Goal: Task Accomplishment & Management: Use online tool/utility

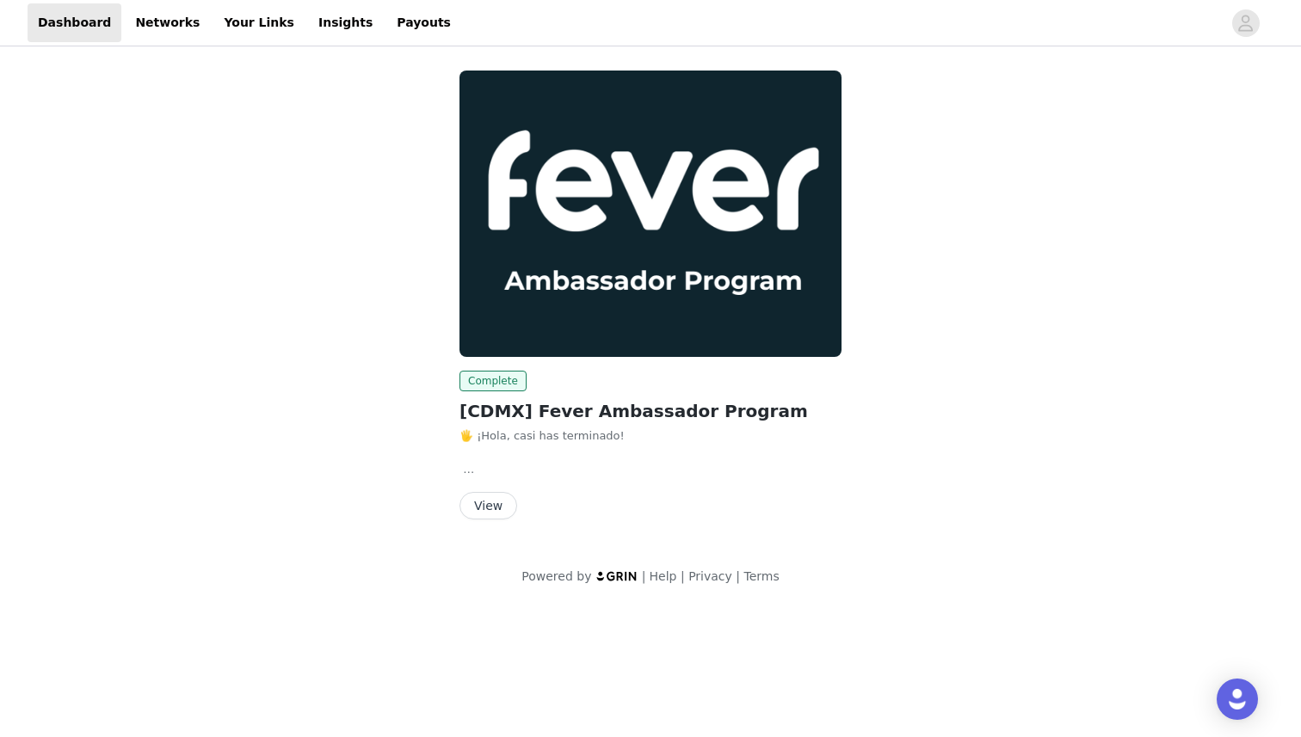
click at [497, 492] on button "View" at bounding box center [488, 506] width 58 height 28
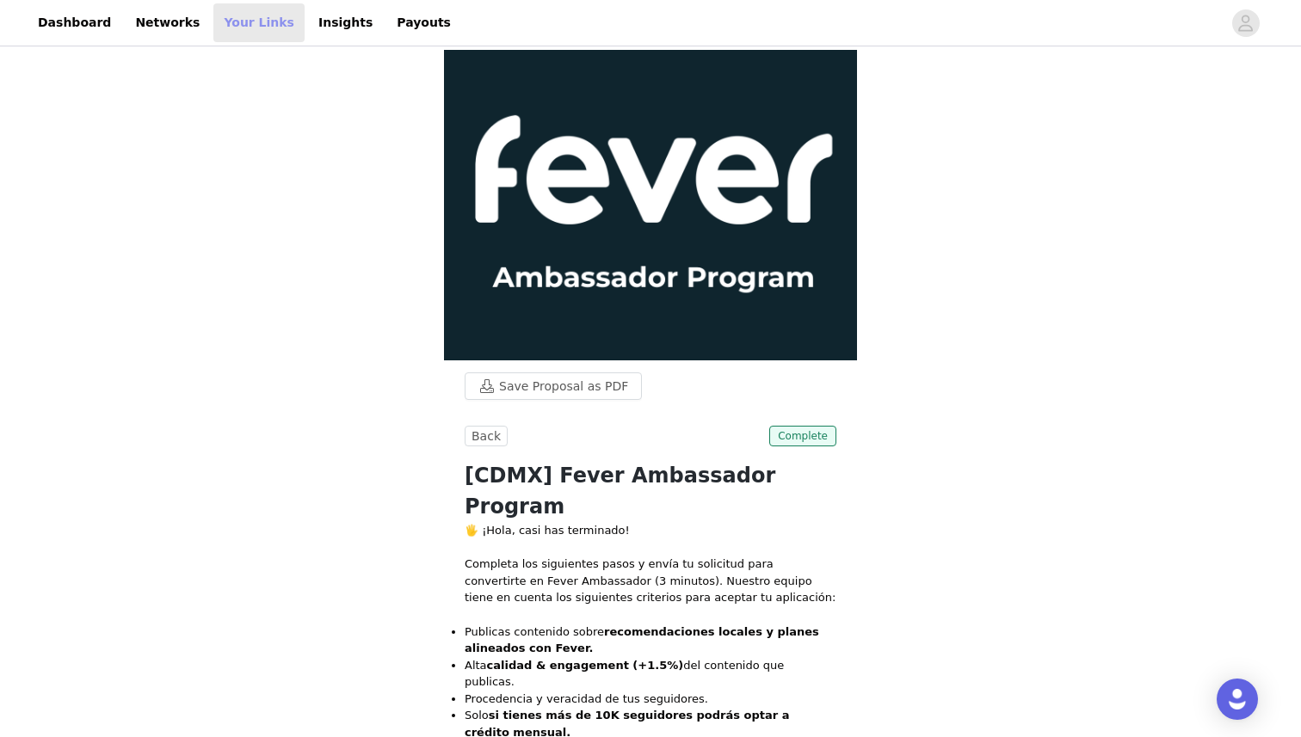
click at [242, 23] on link "Your Links" at bounding box center [258, 22] width 91 height 39
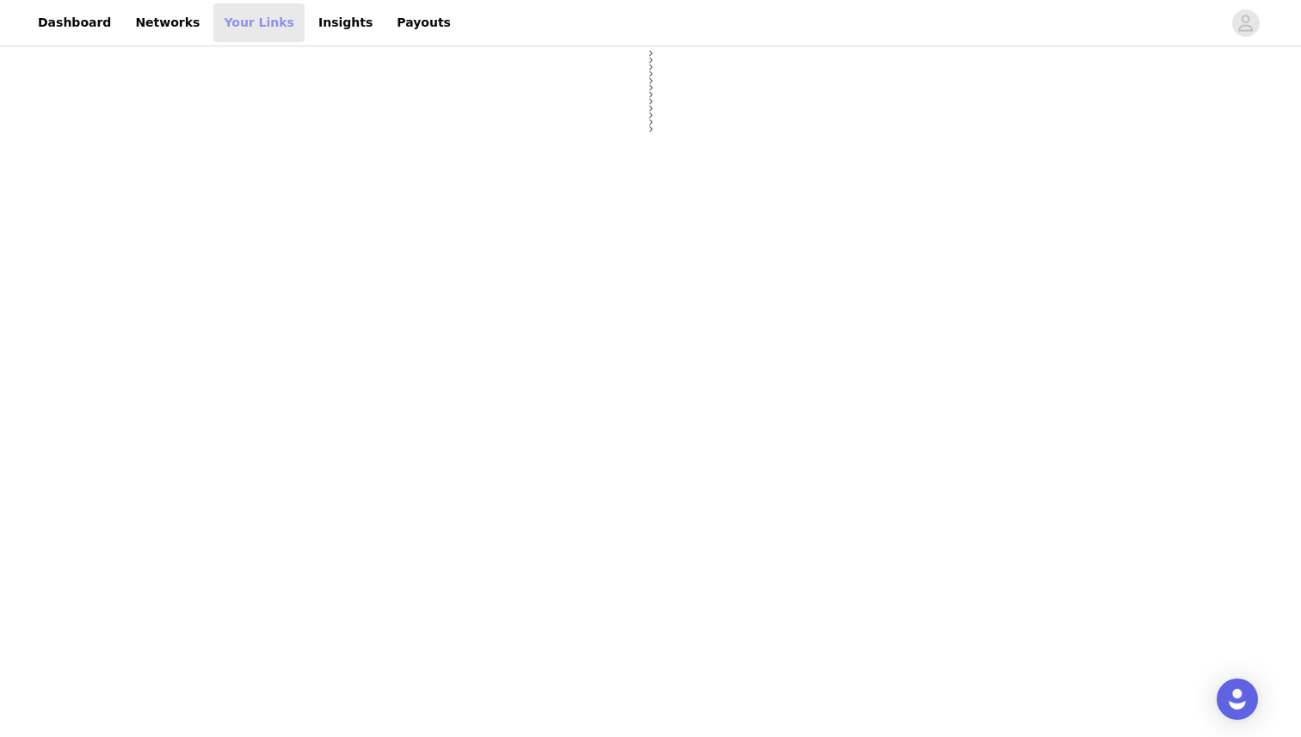
select select "12"
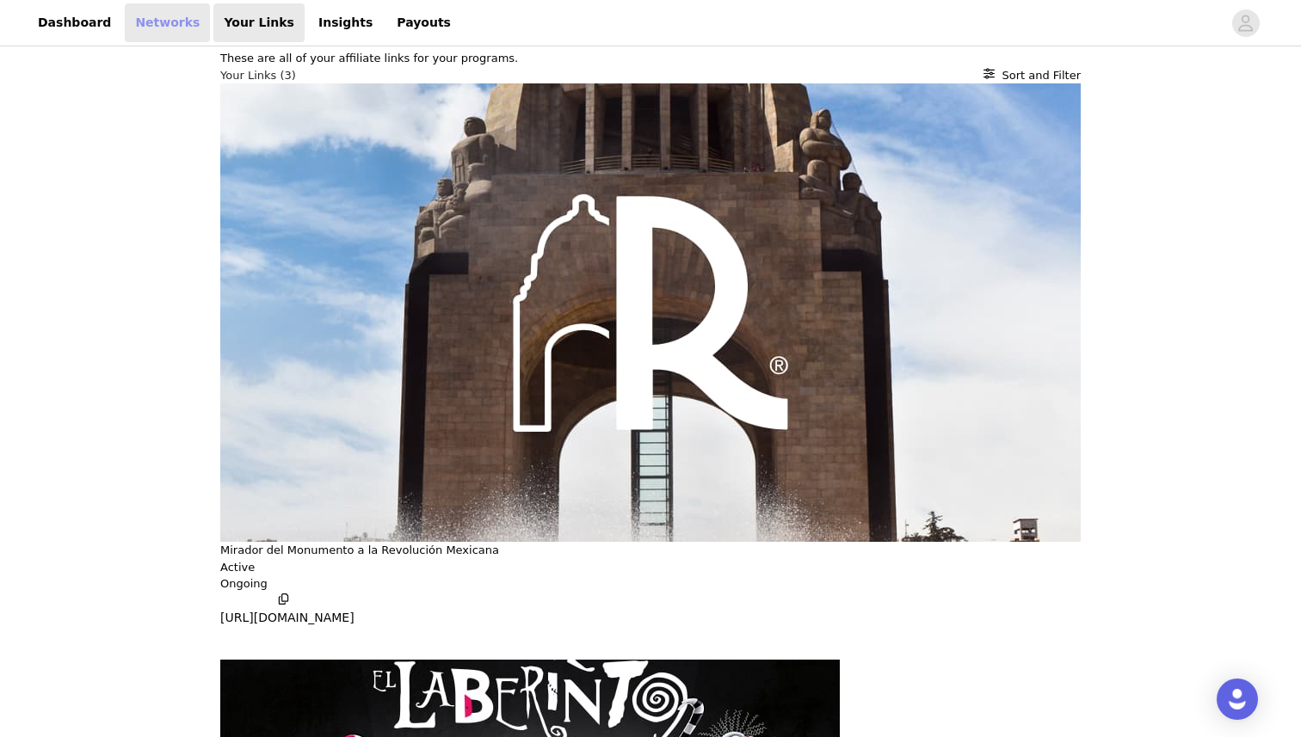
click at [174, 15] on link "Networks" at bounding box center [167, 22] width 85 height 39
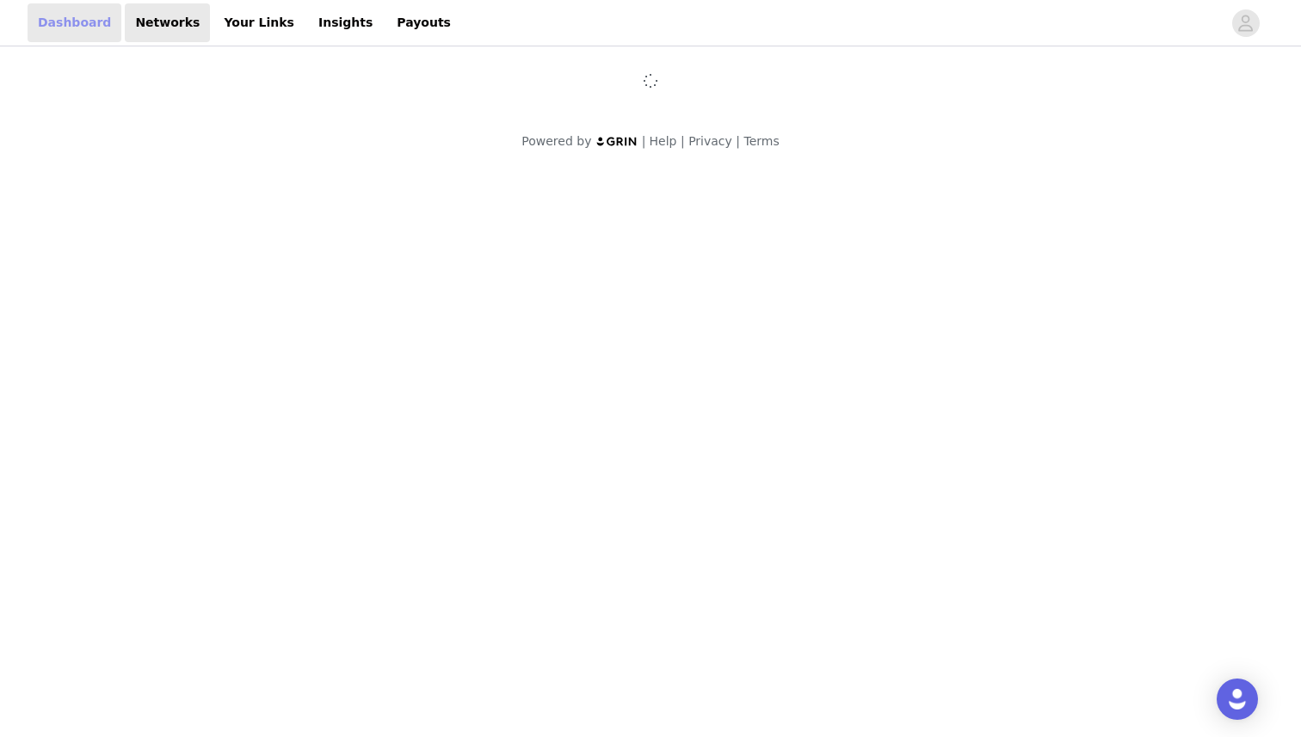
click at [66, 26] on link "Dashboard" at bounding box center [75, 22] width 94 height 39
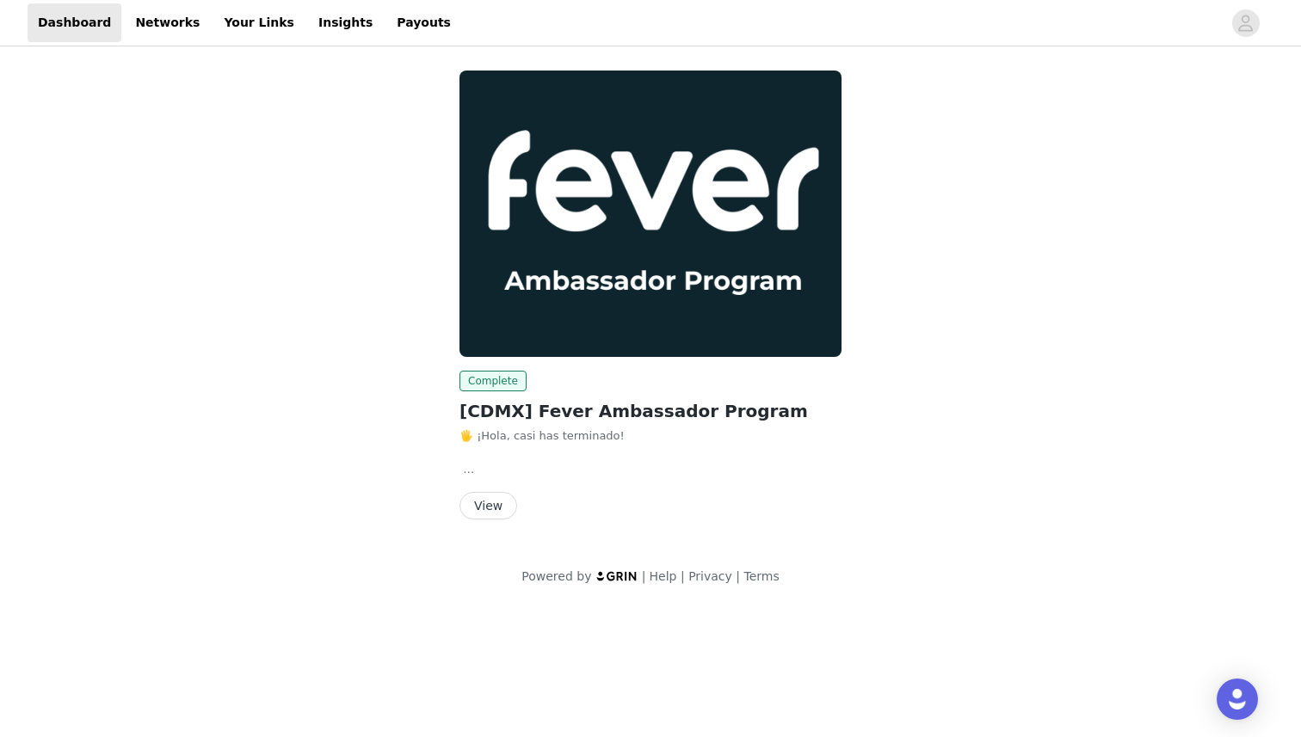
click at [498, 506] on button "View" at bounding box center [488, 506] width 58 height 28
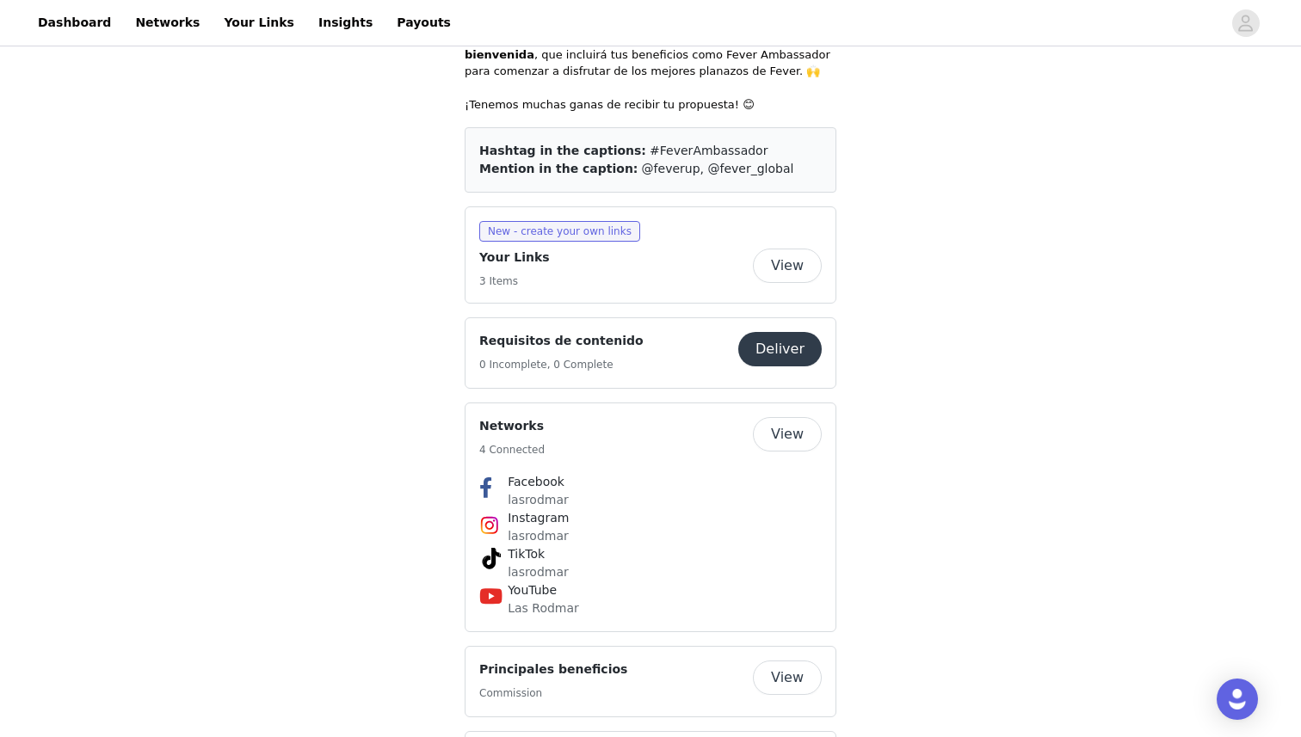
scroll to position [983, 0]
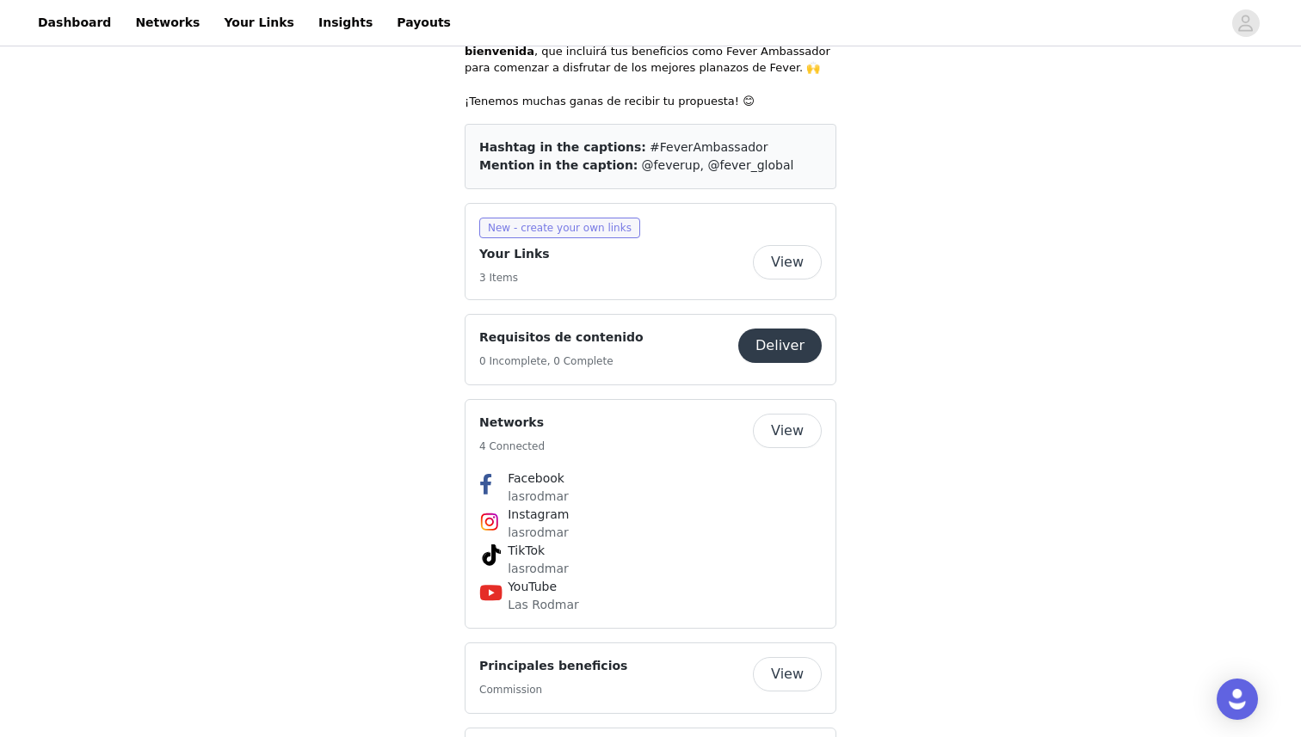
click at [541, 218] on span "New - create your own links" at bounding box center [559, 228] width 161 height 21
click at [439, 310] on div "Save Proposal as PDF Back Complete [CDMX] Fever Ambassador Program 🖐️ ¡Hola, ca…" at bounding box center [650, 261] width 1301 height 2390
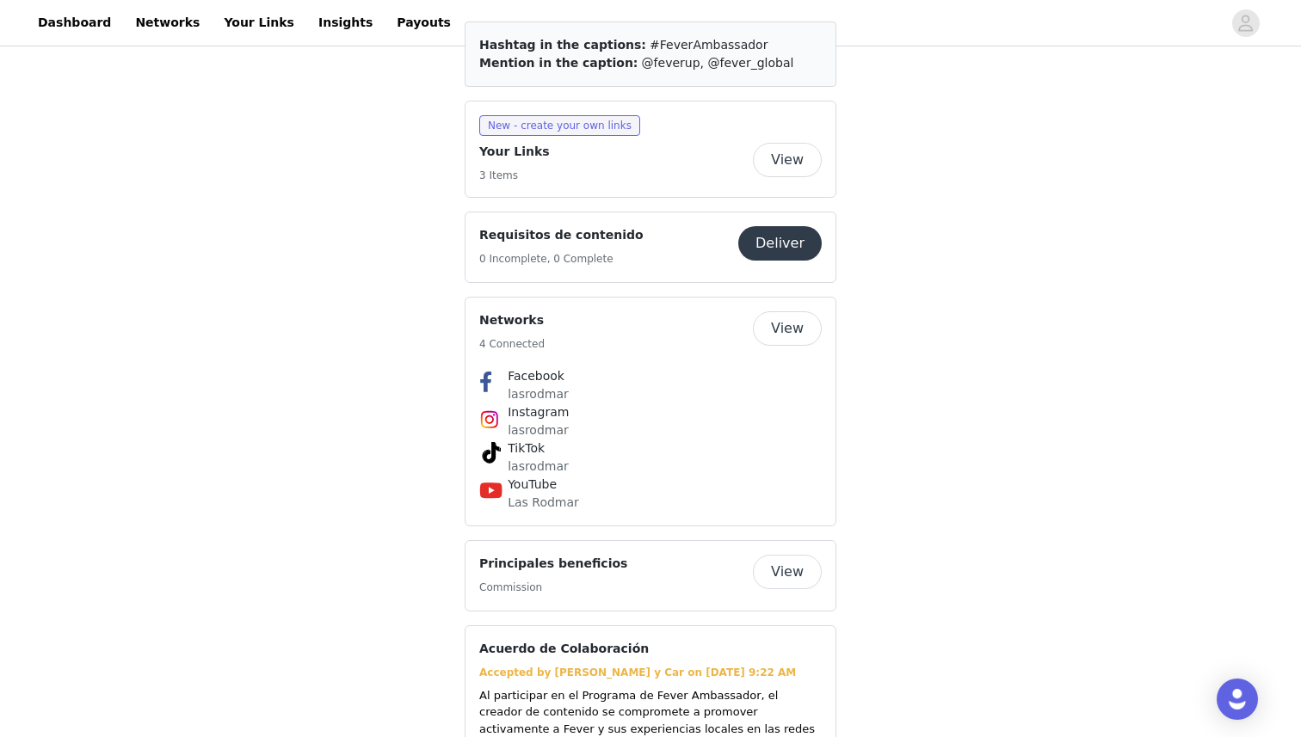
scroll to position [1068, 0]
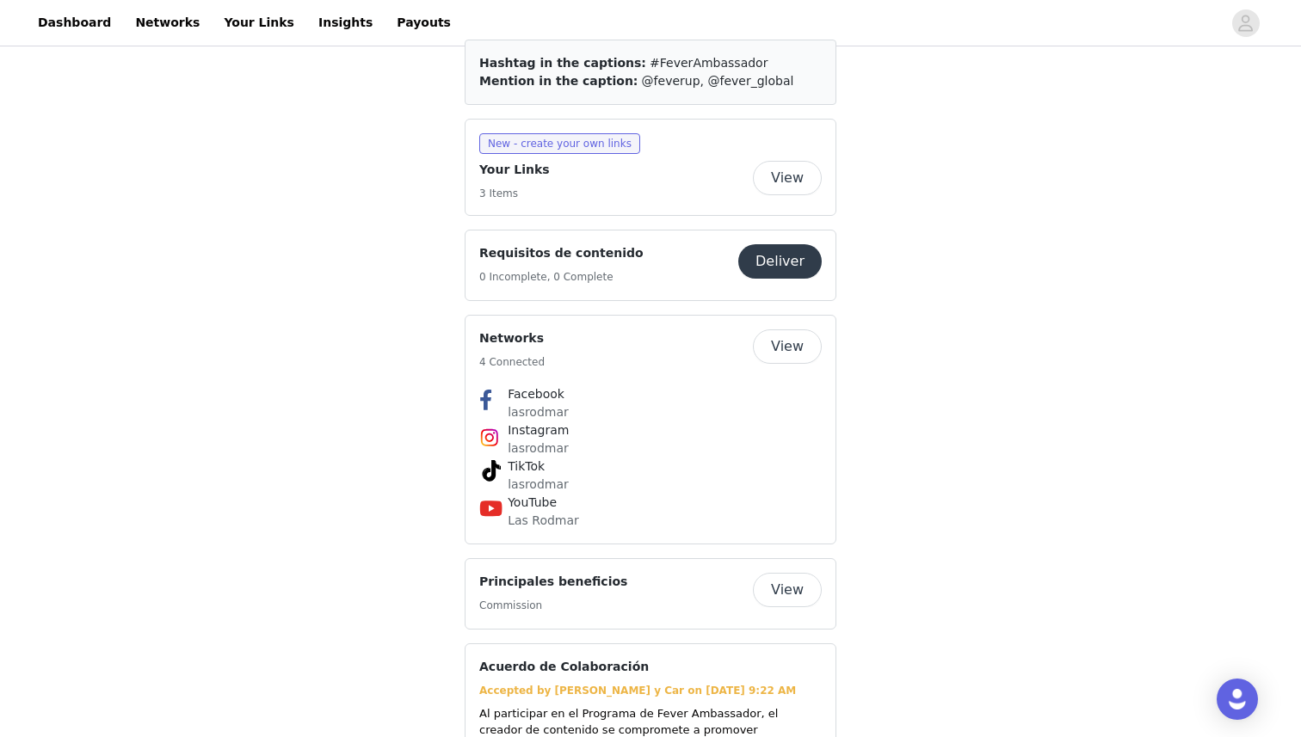
click at [782, 244] on button "Deliver" at bounding box center [779, 261] width 83 height 34
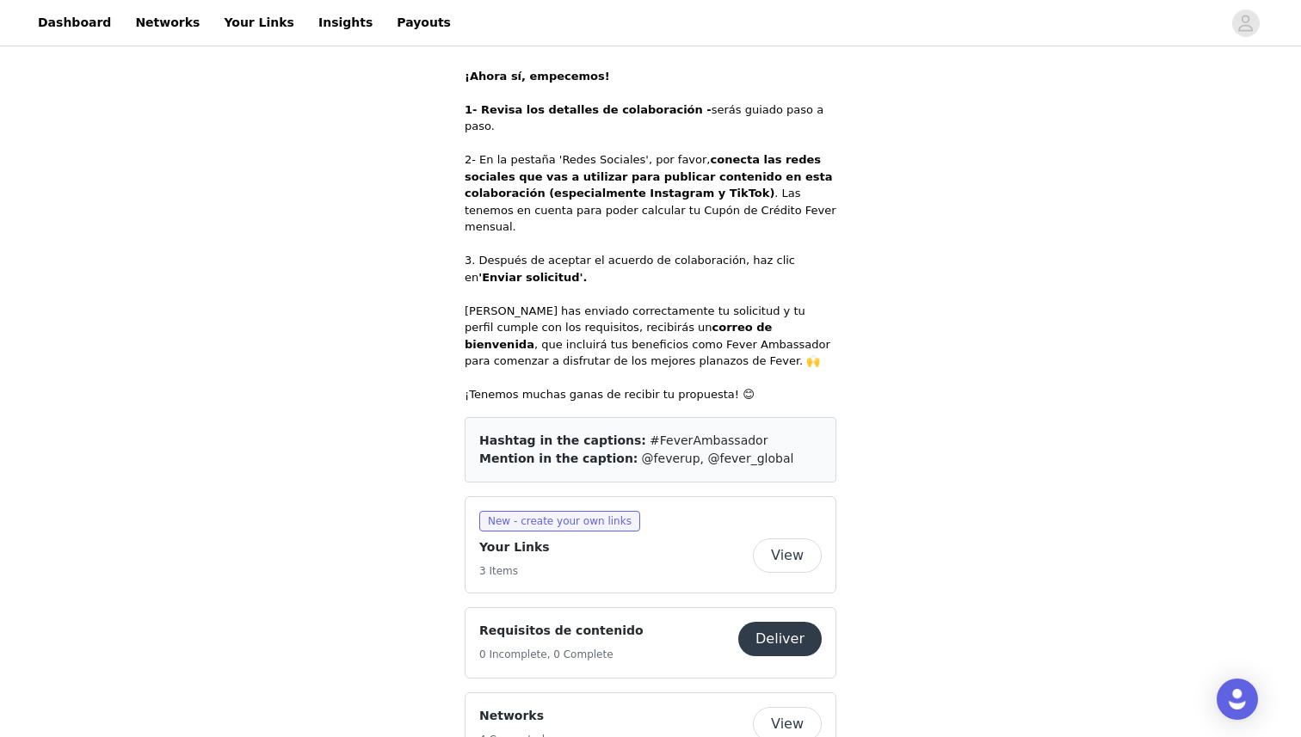
scroll to position [702, 0]
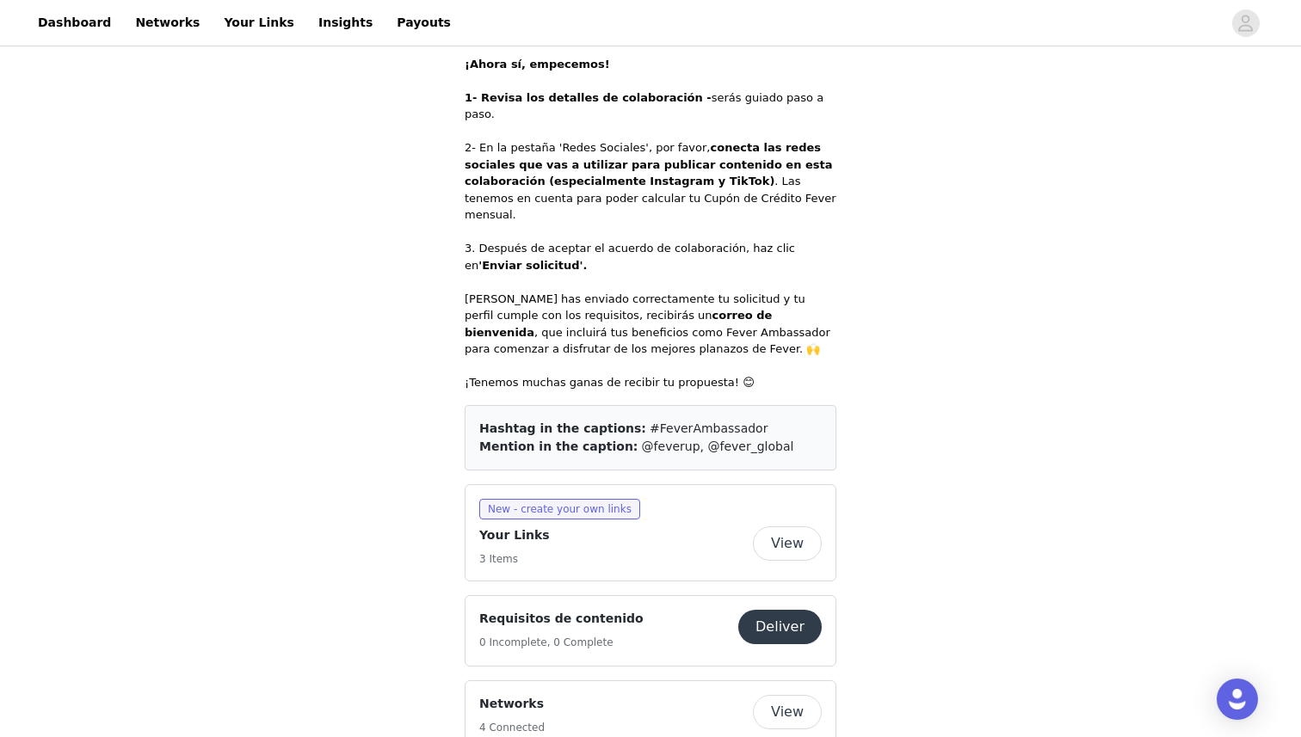
click at [774, 527] on button "View" at bounding box center [787, 544] width 69 height 34
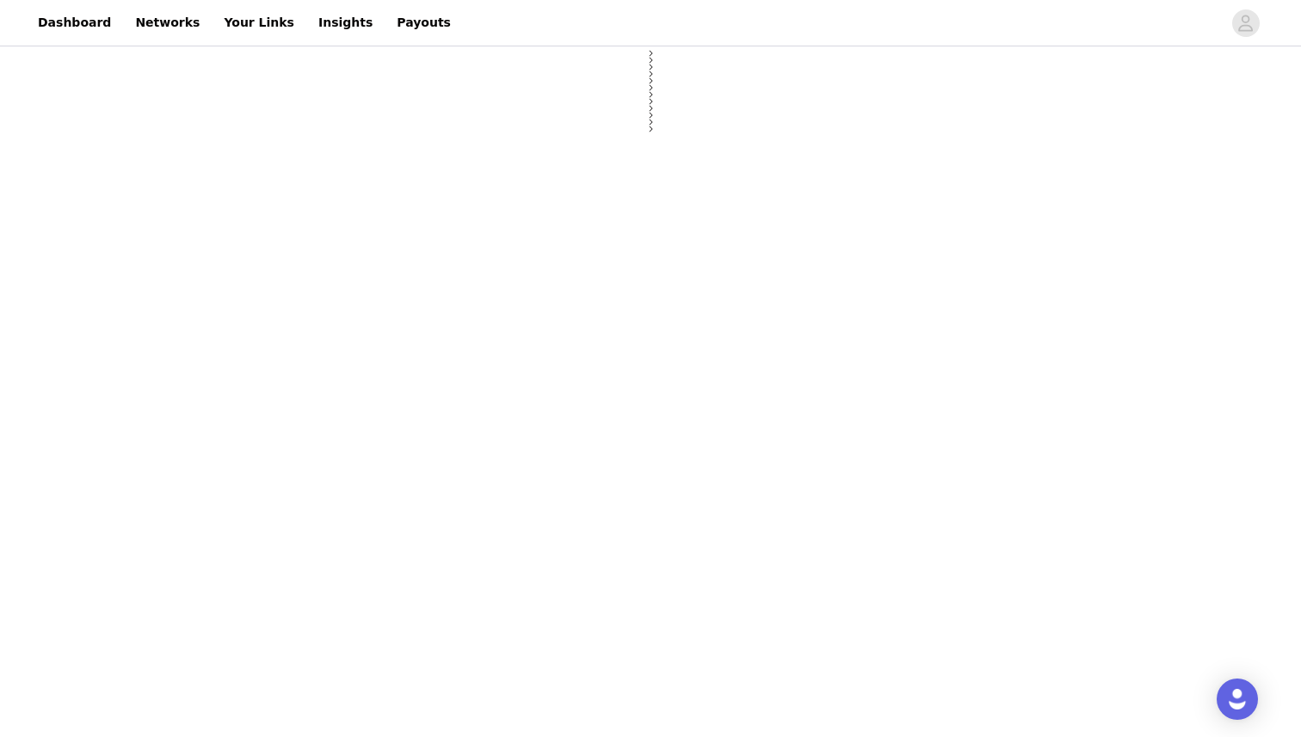
select select "12"
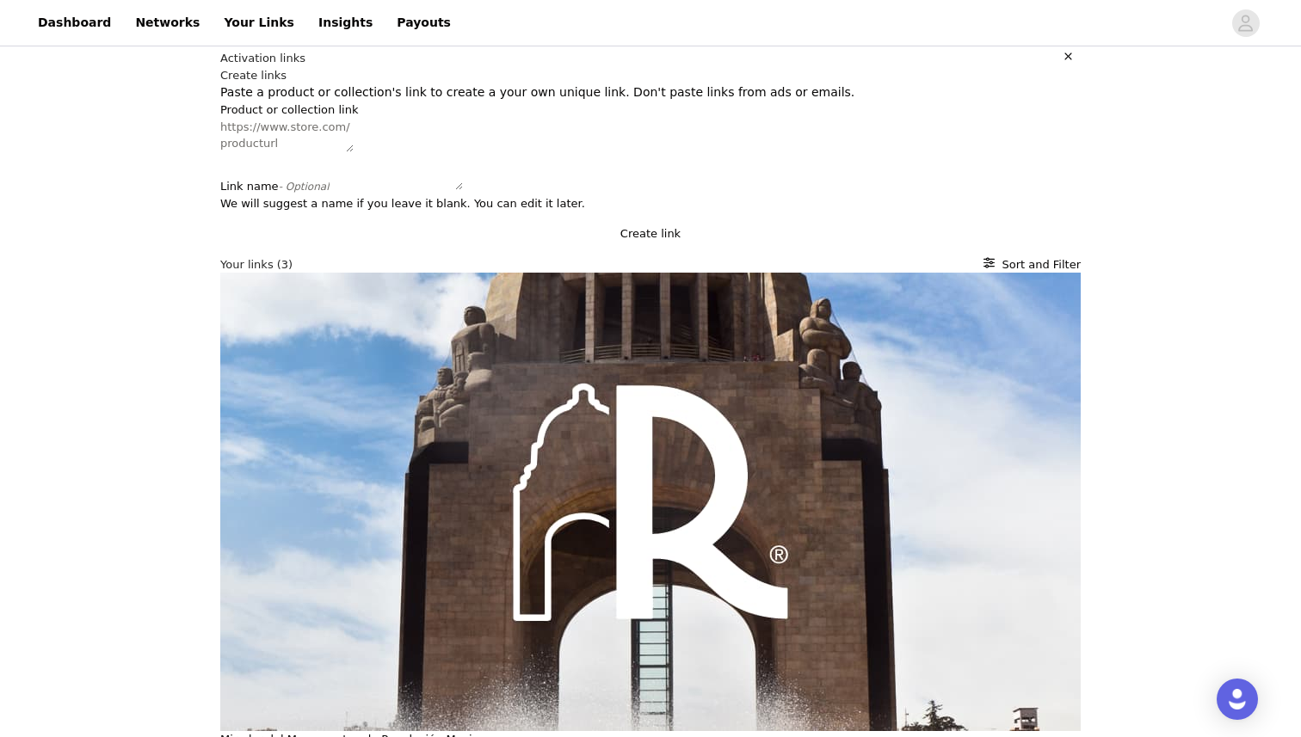
click at [225, 152] on textarea "Product or collection link" at bounding box center [286, 136] width 133 height 34
click at [330, 190] on textarea "Link name - Optional" at bounding box center [396, 174] width 133 height 34
type textarea "Desafío [PERSON_NAME] - [GEOGRAPHIC_DATA]"
click at [354, 152] on textarea "Product or collection link" at bounding box center [286, 136] width 133 height 34
click at [287, 152] on textarea "Product or collection link" at bounding box center [286, 136] width 133 height 34
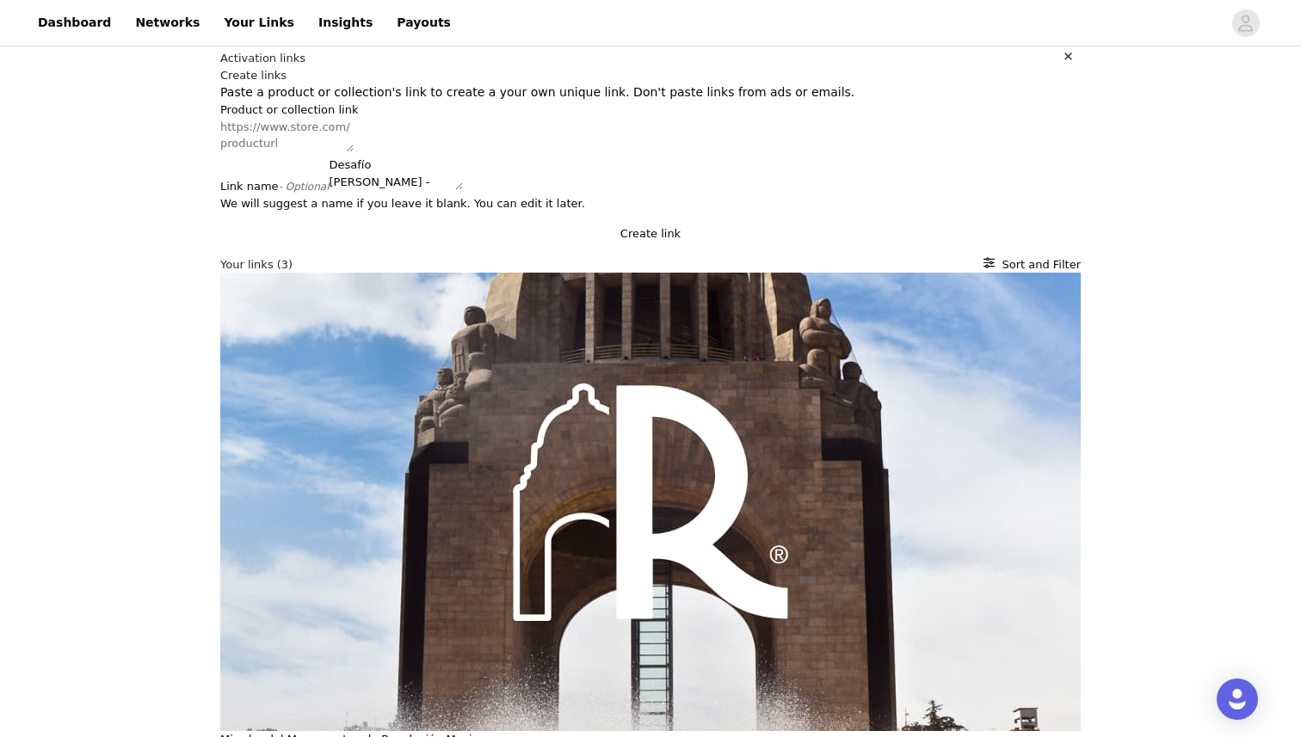
paste textarea "[URL][DOMAIN_NAME]"
type textarea "[URL][DOMAIN_NAME]"
click at [379, 243] on button "Create link" at bounding box center [650, 233] width 860 height 17
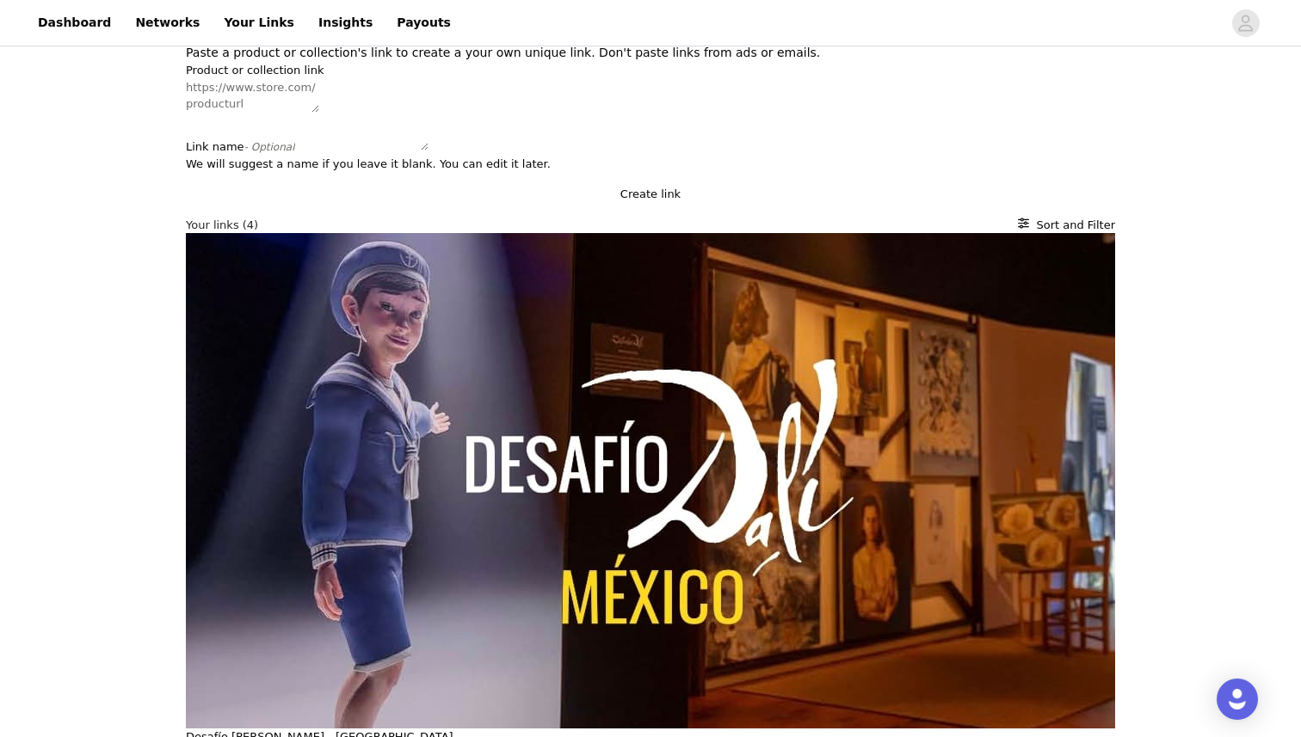
scroll to position [135, 0]
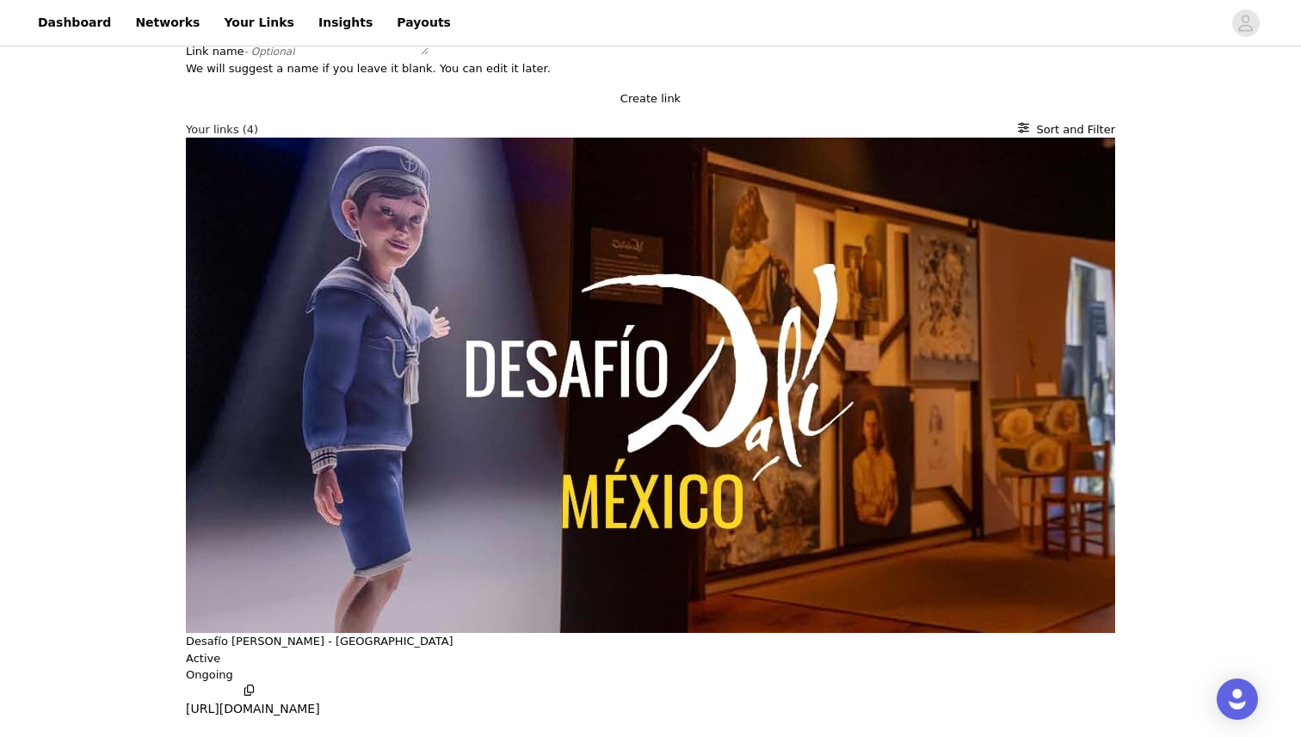
click at [244, 685] on icon "button" at bounding box center [248, 690] width 9 height 11
click at [186, 684] on button "https://glnk.io/10pm4/feverxlasrodmar4lw" at bounding box center [253, 701] width 134 height 35
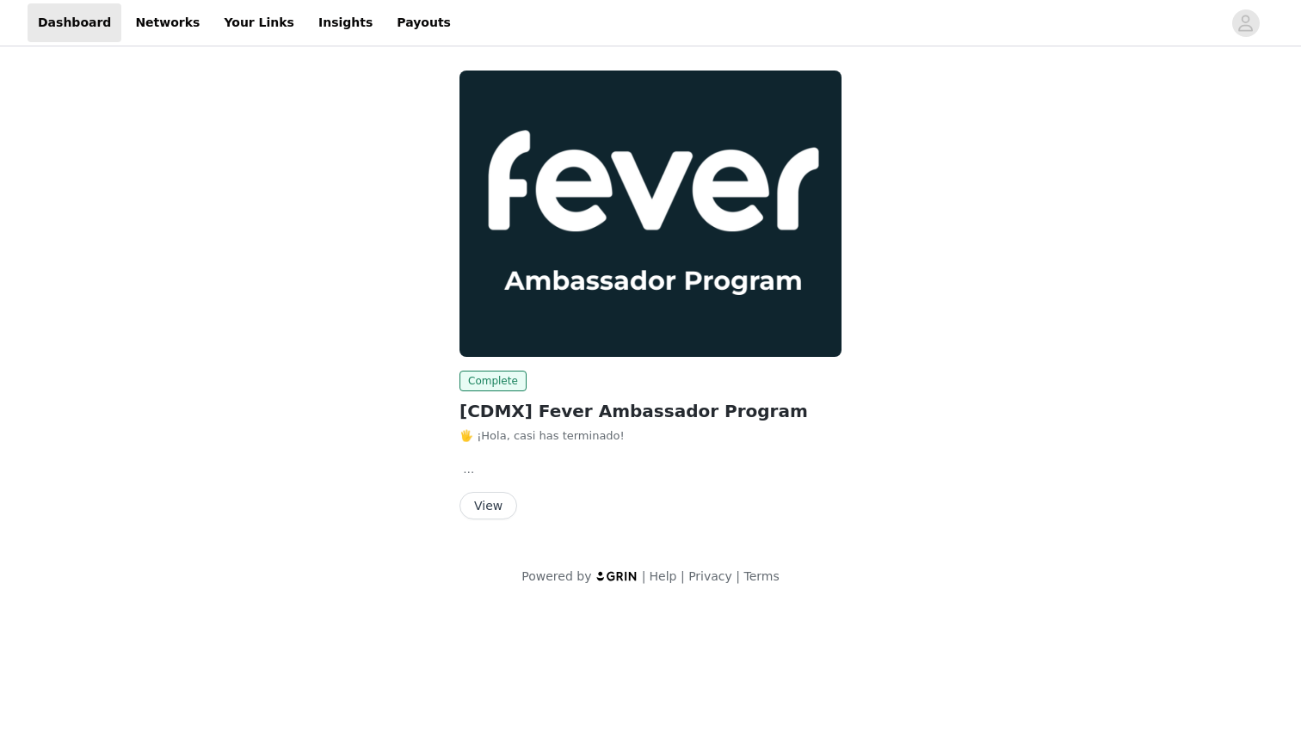
click at [475, 501] on button "View" at bounding box center [488, 506] width 58 height 28
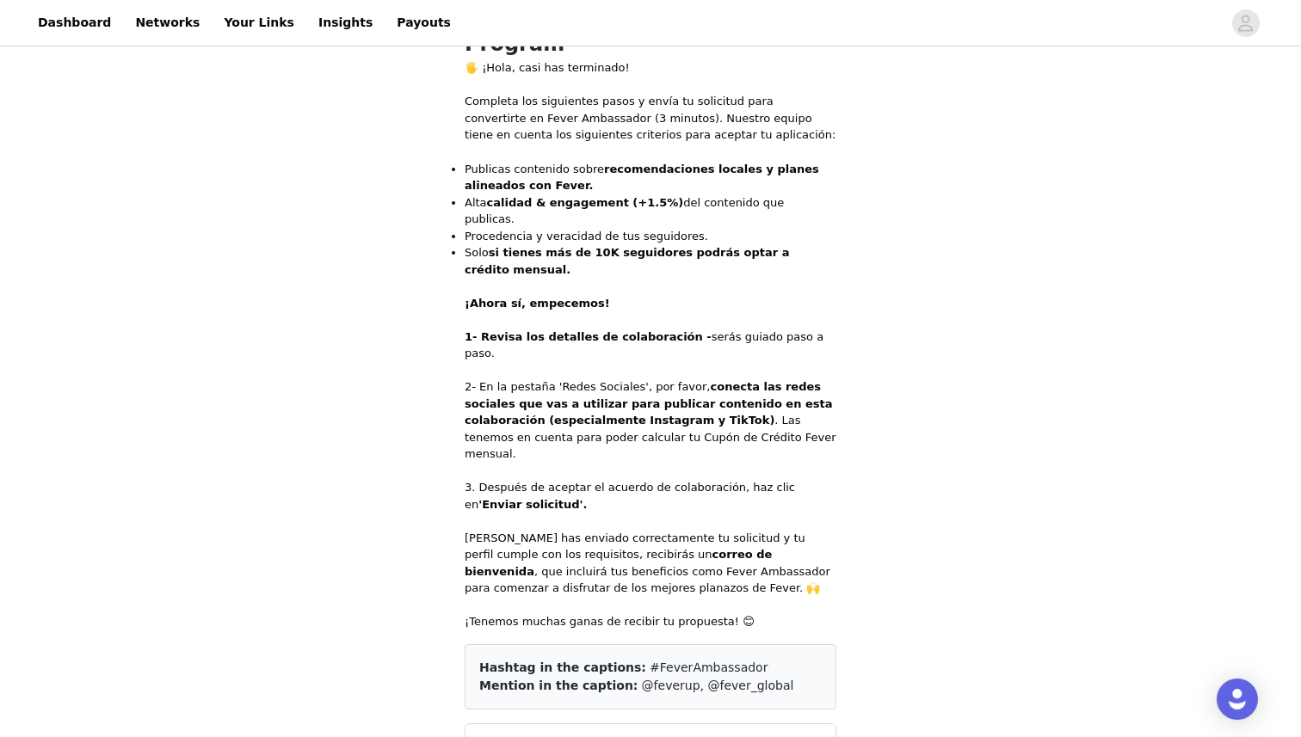
scroll to position [471, 0]
